Goal: Navigation & Orientation: Find specific page/section

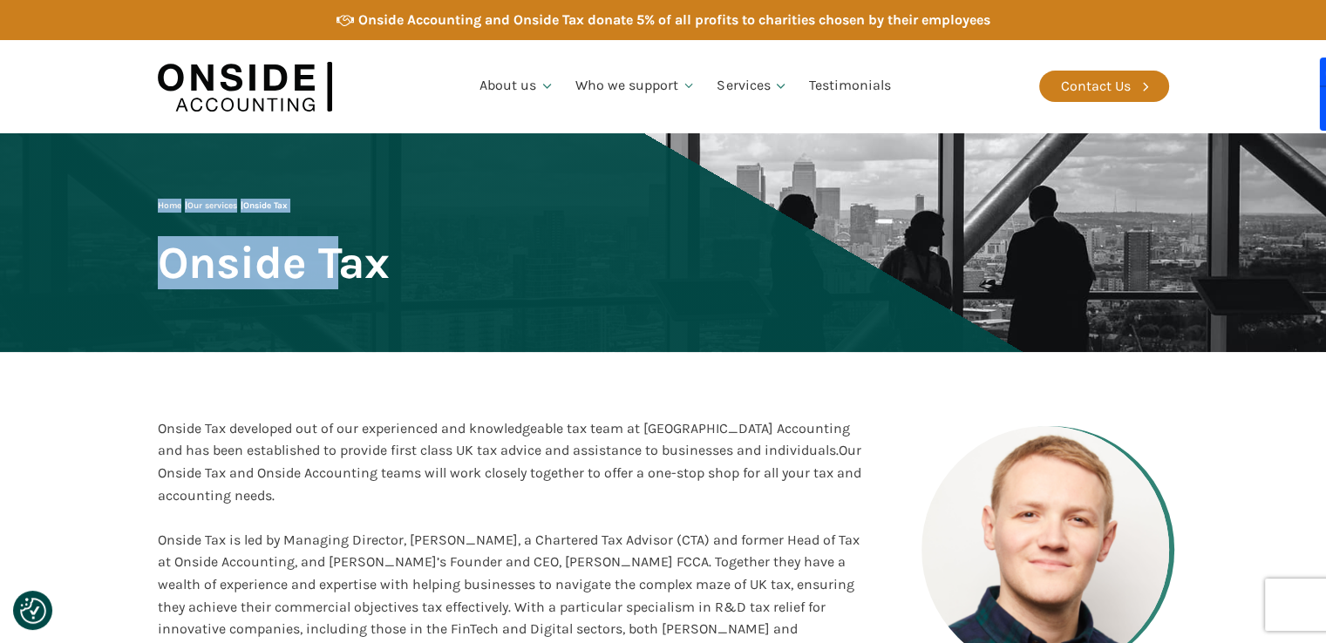
drag, startPoint x: 404, startPoint y: 254, endPoint x: 397, endPoint y: 266, distance: 14.1
click at [354, 262] on div "Home | Our services | Onside Tax Onside Tax" at bounding box center [274, 243] width 232 height 88
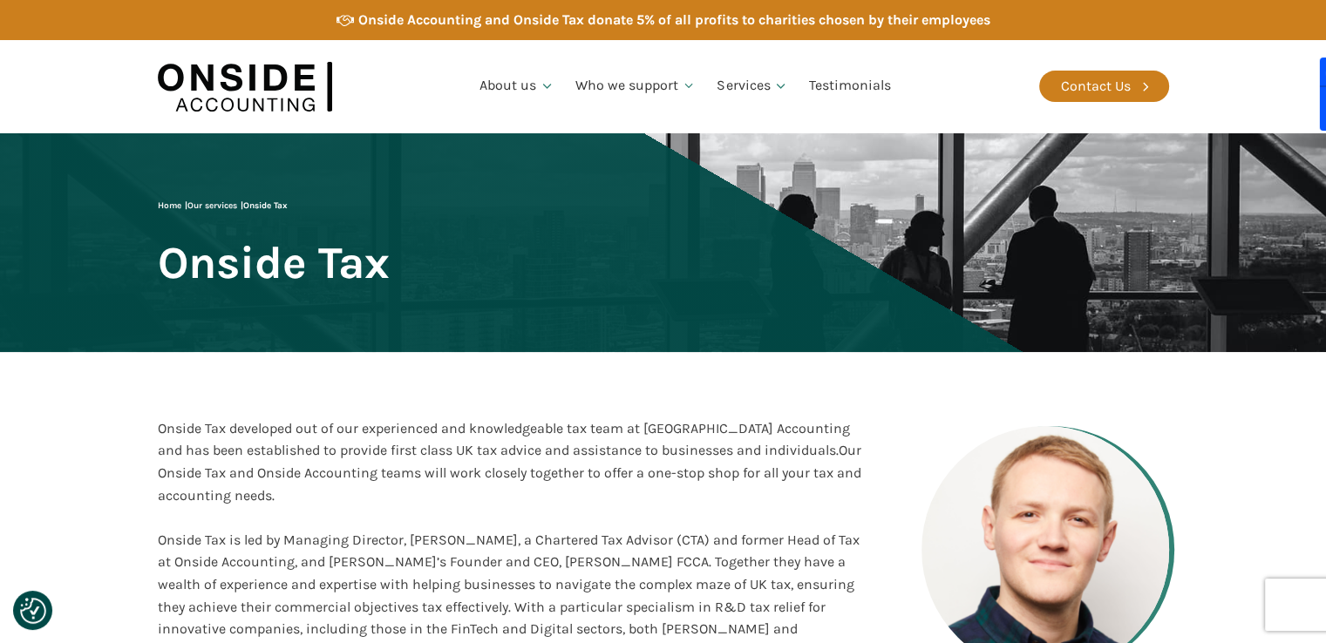
click at [390, 266] on div "Home | Our services | Onside Tax Onside Tax" at bounding box center [274, 243] width 232 height 88
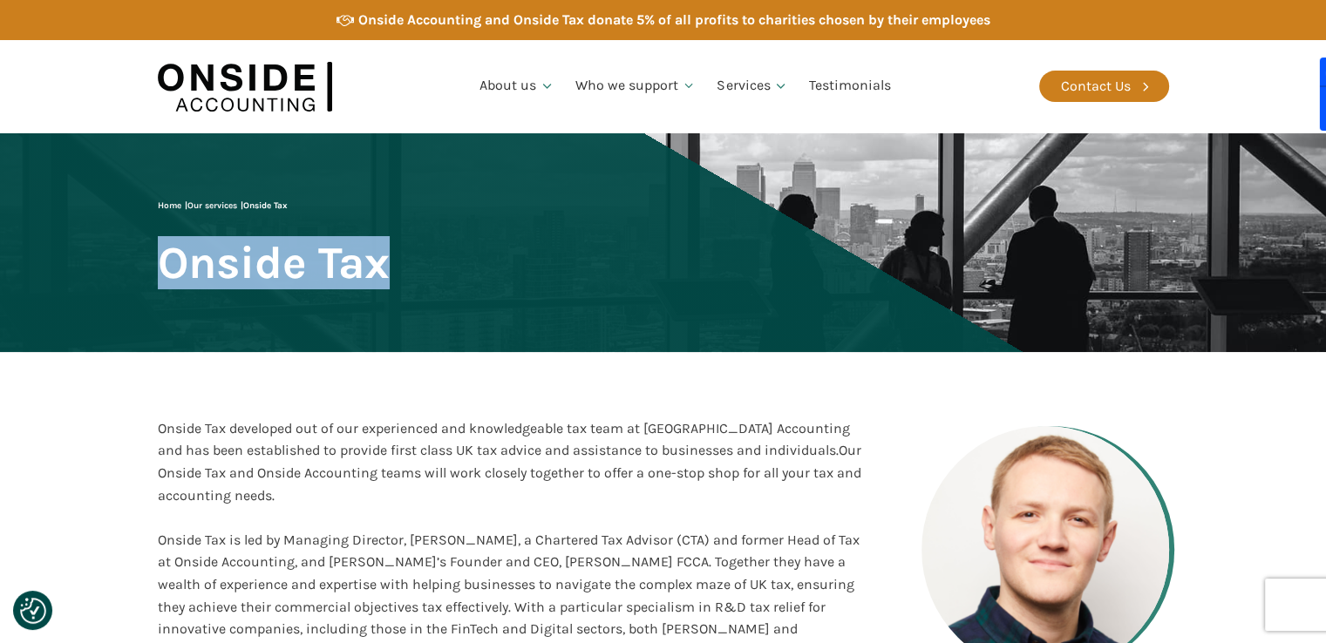
drag, startPoint x: 387, startPoint y: 262, endPoint x: 167, endPoint y: 273, distance: 220.8
click at [167, 273] on span "Onside Tax" at bounding box center [274, 263] width 232 height 48
click at [164, 269] on span "Onside Tax" at bounding box center [274, 263] width 232 height 48
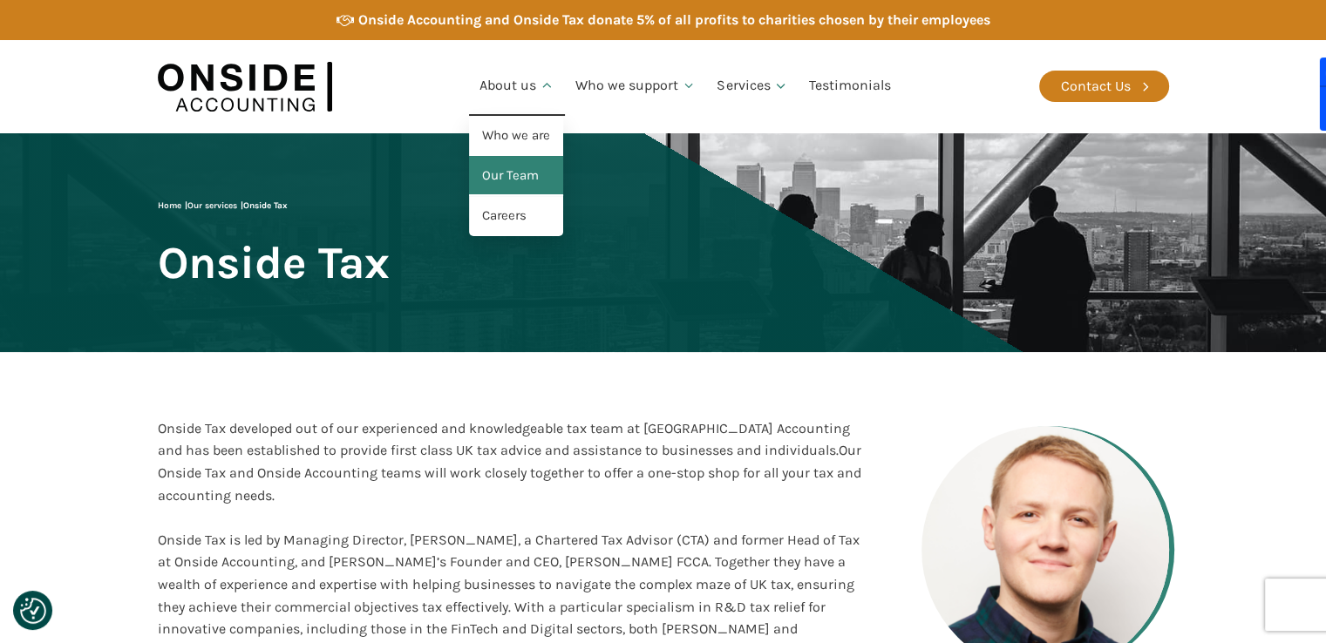
click at [514, 177] on link "Our Team" at bounding box center [516, 176] width 94 height 40
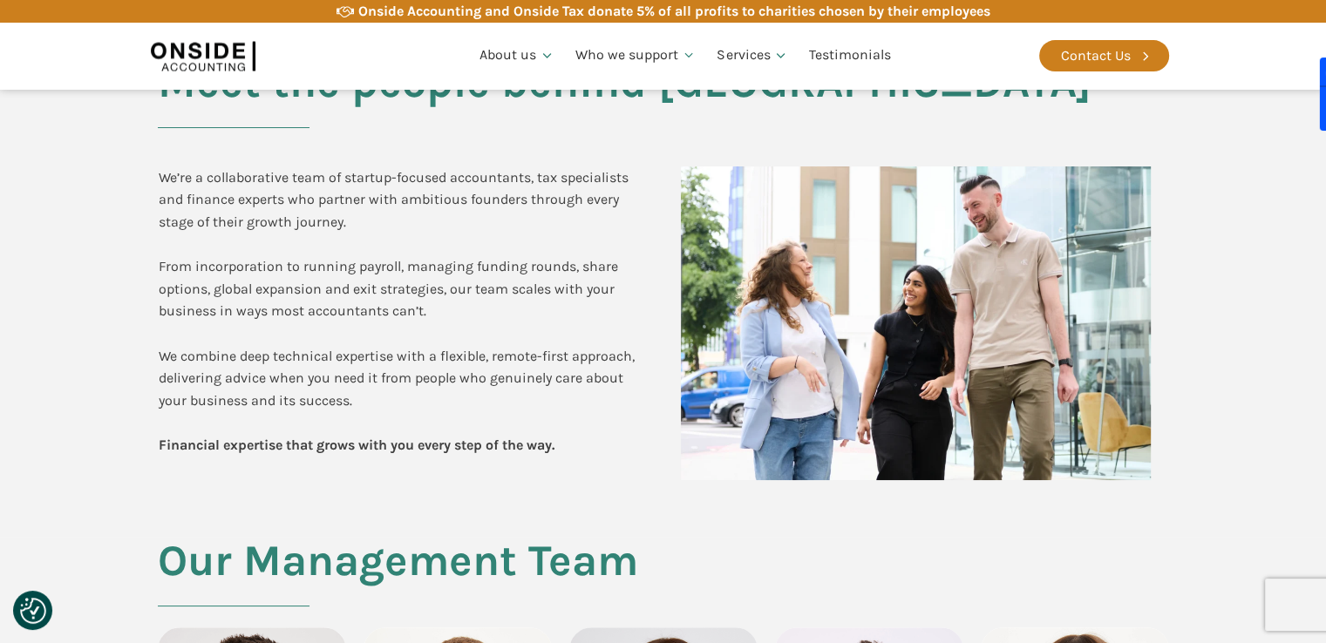
scroll to position [349, 0]
